Goal: Navigation & Orientation: Go to known website

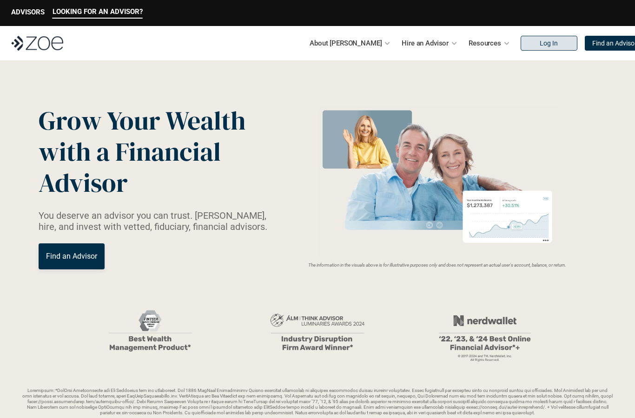
click at [540, 44] on p "Log In" at bounding box center [549, 44] width 18 height 8
click at [540, 42] on p "Log In" at bounding box center [549, 44] width 18 height 8
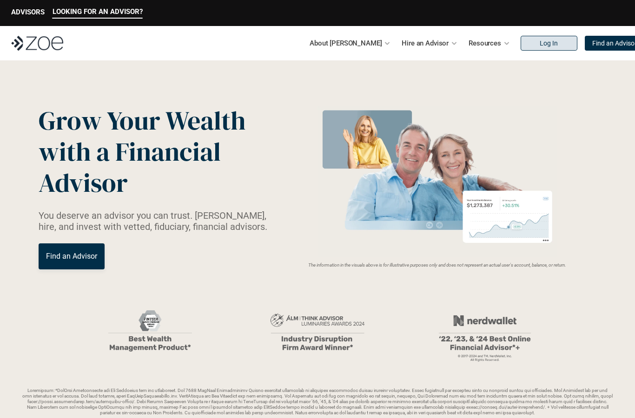
click at [540, 41] on p "Log In" at bounding box center [549, 44] width 18 height 8
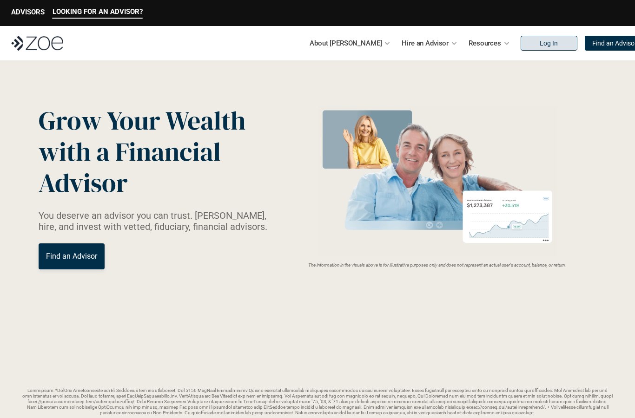
click at [540, 46] on p "Log In" at bounding box center [549, 44] width 18 height 8
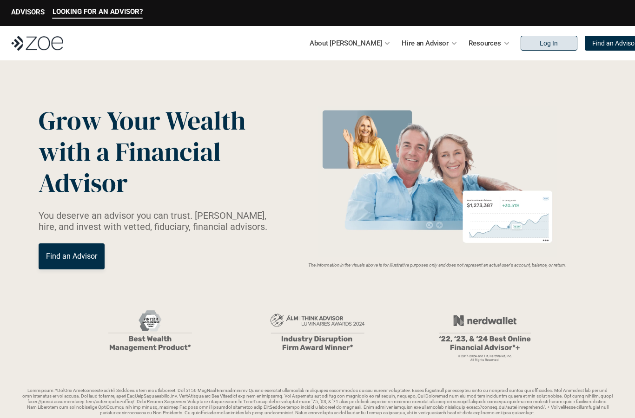
click at [540, 45] on p "Log In" at bounding box center [549, 44] width 18 height 8
